Goal: Task Accomplishment & Management: Use online tool/utility

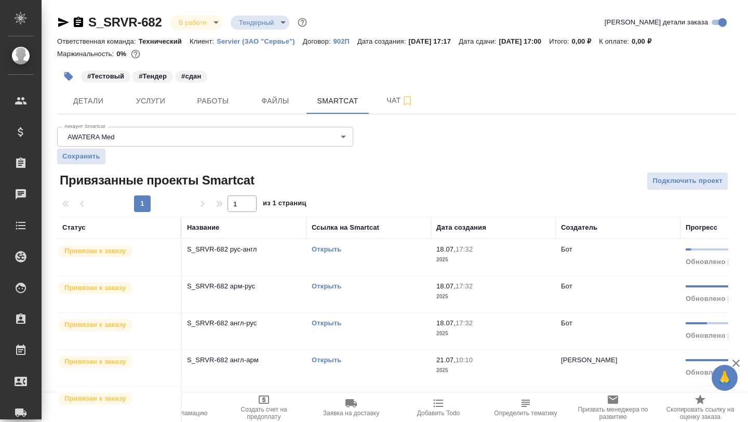
scroll to position [28, 0]
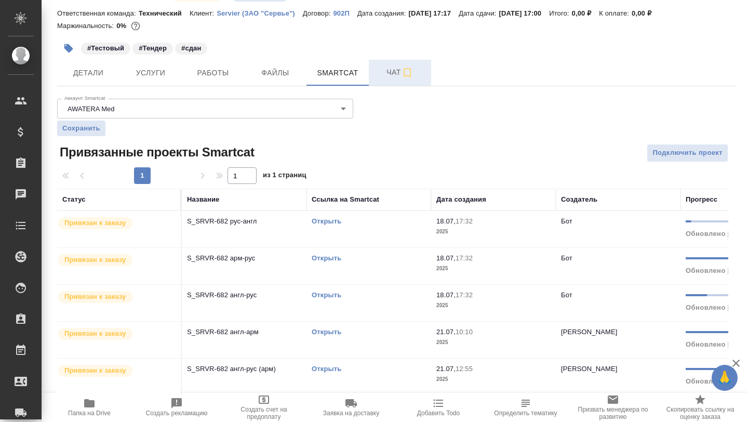
click at [387, 73] on span "Чат" at bounding box center [400, 72] width 50 height 13
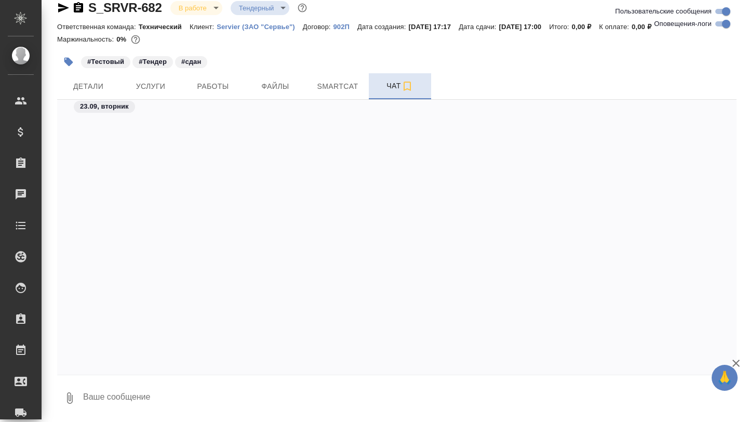
scroll to position [47881, 0]
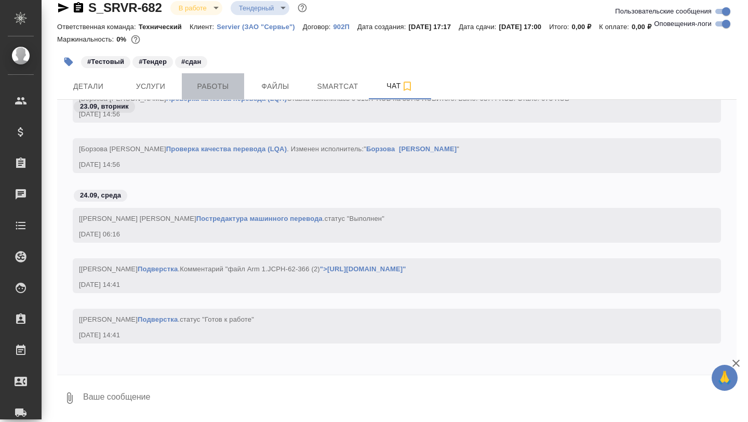
click at [214, 85] on span "Работы" at bounding box center [213, 86] width 50 height 13
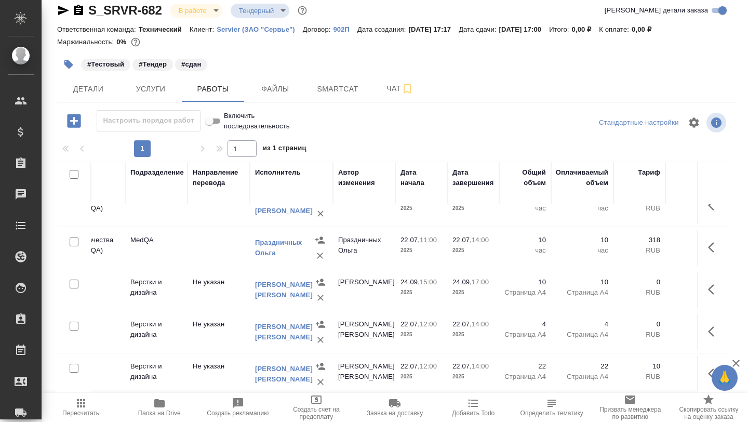
scroll to position [535, 246]
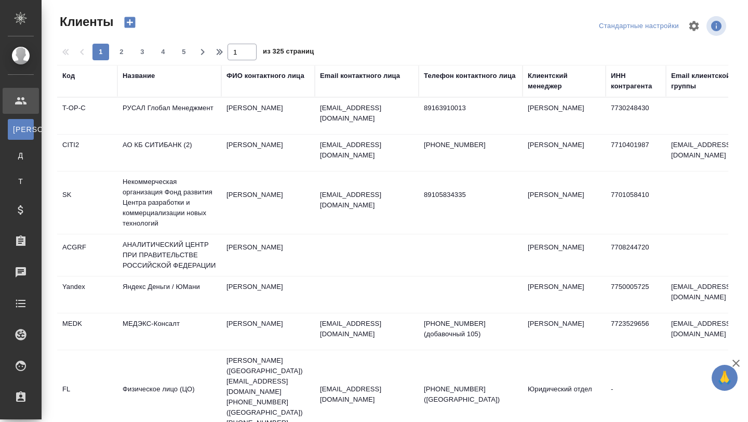
select select "RU"
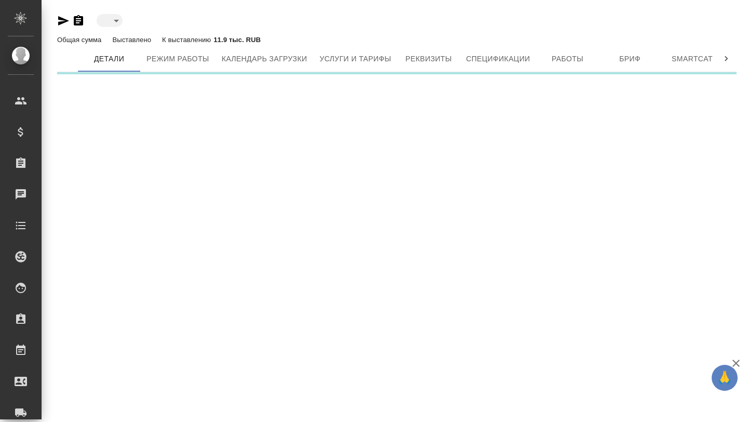
type input "active"
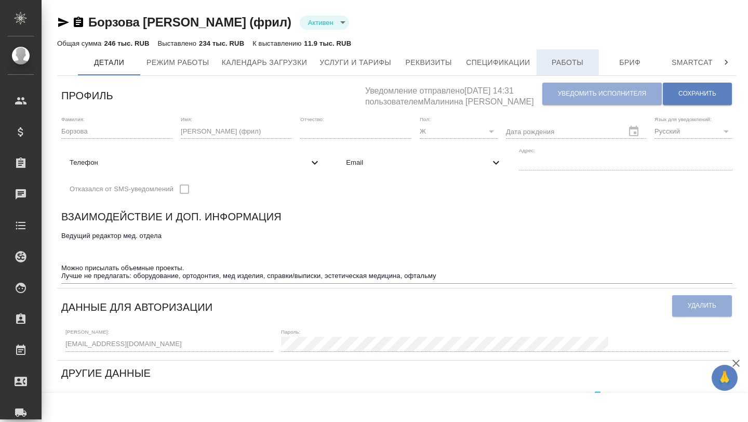
click at [568, 68] on span "Работы" at bounding box center [568, 62] width 50 height 13
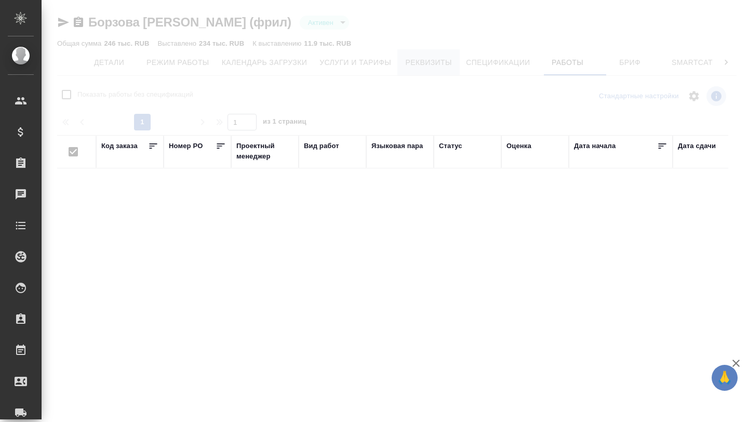
checkbox input "false"
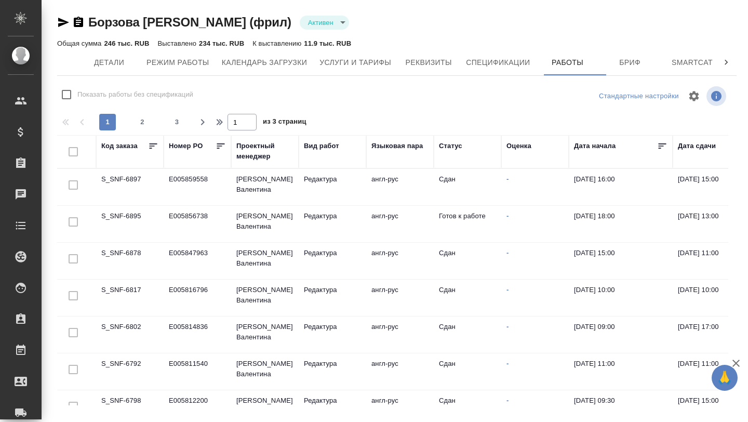
click at [134, 211] on td "S_SNF-6895" at bounding box center [130, 224] width 68 height 36
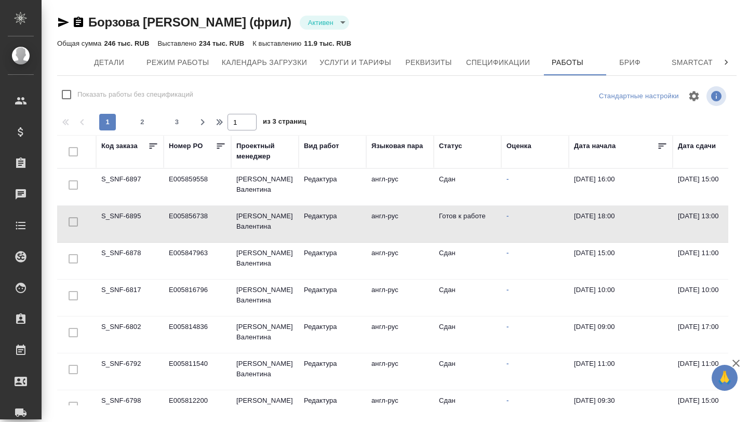
click at [134, 211] on td "S_SNF-6895" at bounding box center [130, 224] width 68 height 36
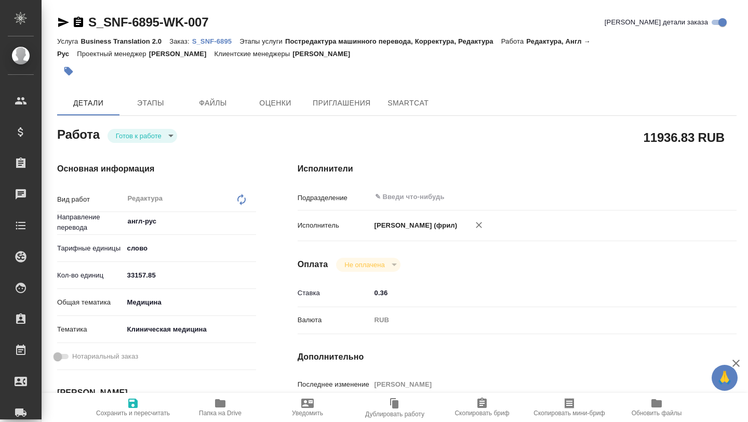
type textarea "x"
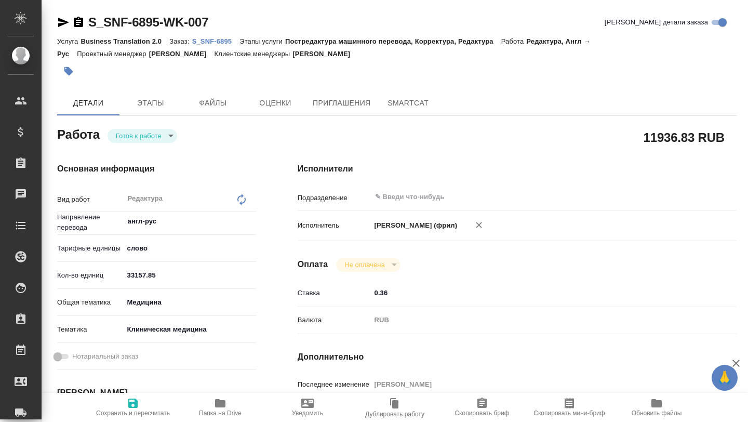
type textarea "x"
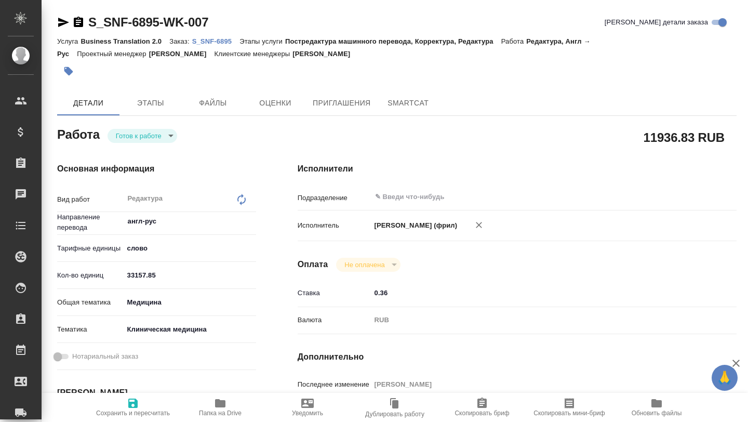
type textarea "x"
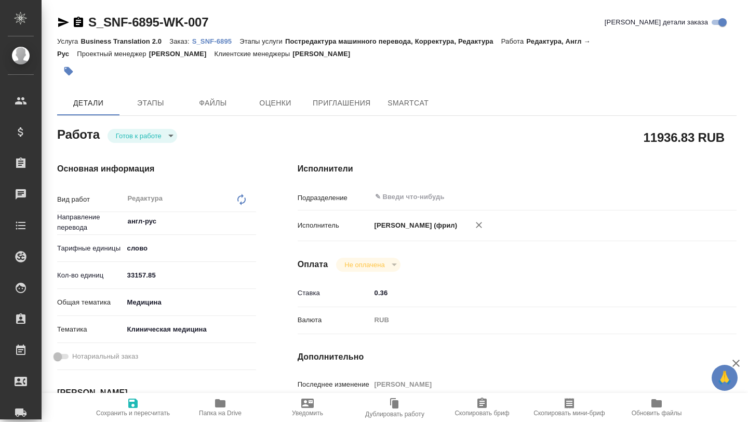
type textarea "x"
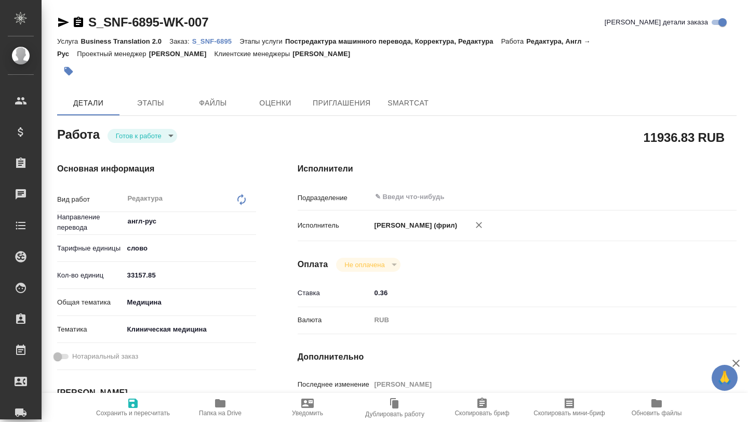
click at [219, 406] on icon "button" at bounding box center [220, 403] width 10 height 8
type textarea "x"
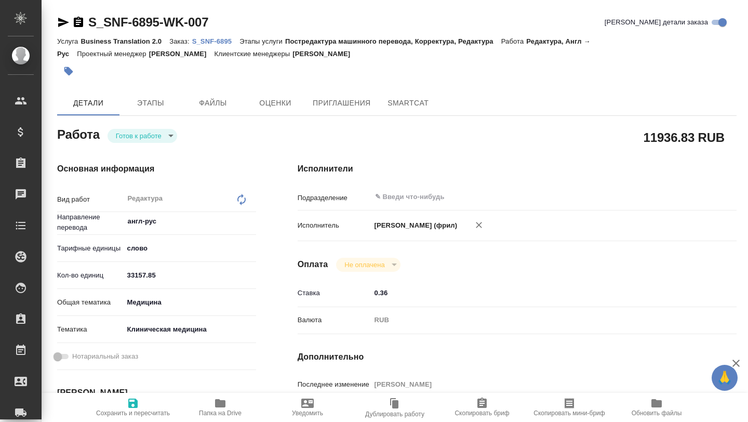
type textarea "x"
